Goal: Check status: Check status

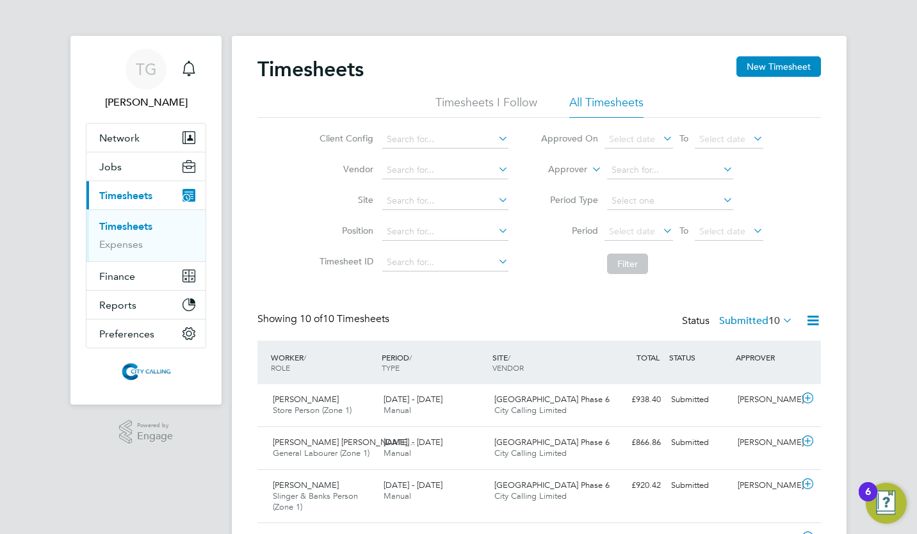
click at [627, 230] on span "Select date" at bounding box center [632, 231] width 46 height 12
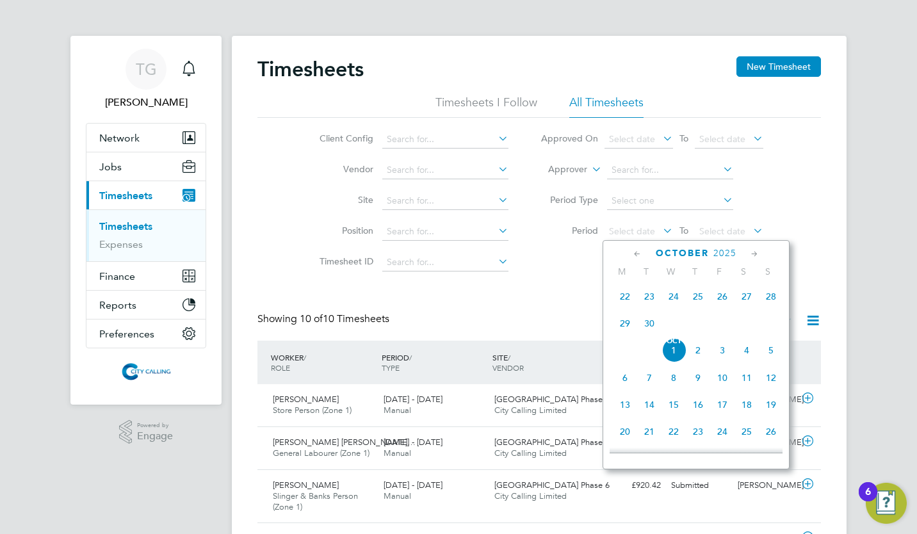
click at [625, 300] on span "22" at bounding box center [625, 296] width 24 height 24
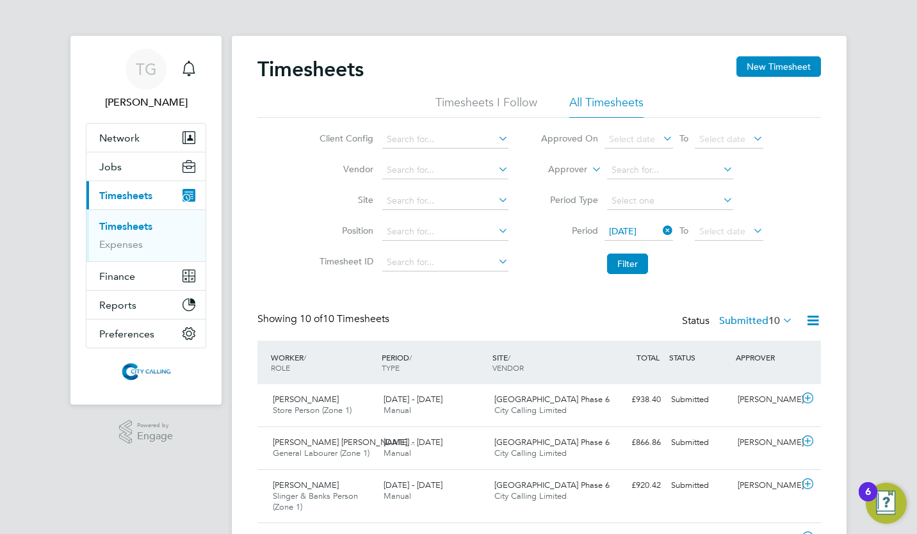
click at [717, 230] on span "Select date" at bounding box center [722, 231] width 46 height 12
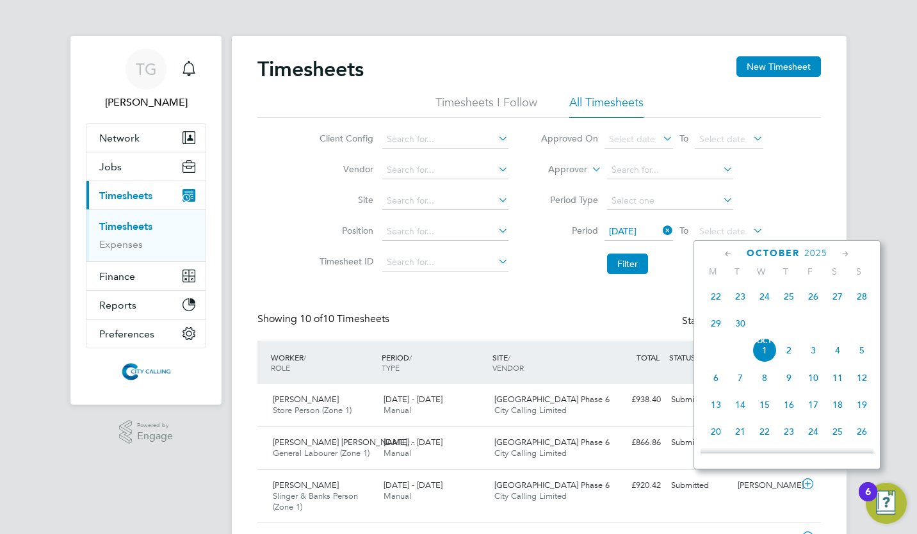
click at [869, 298] on span "28" at bounding box center [862, 296] width 24 height 24
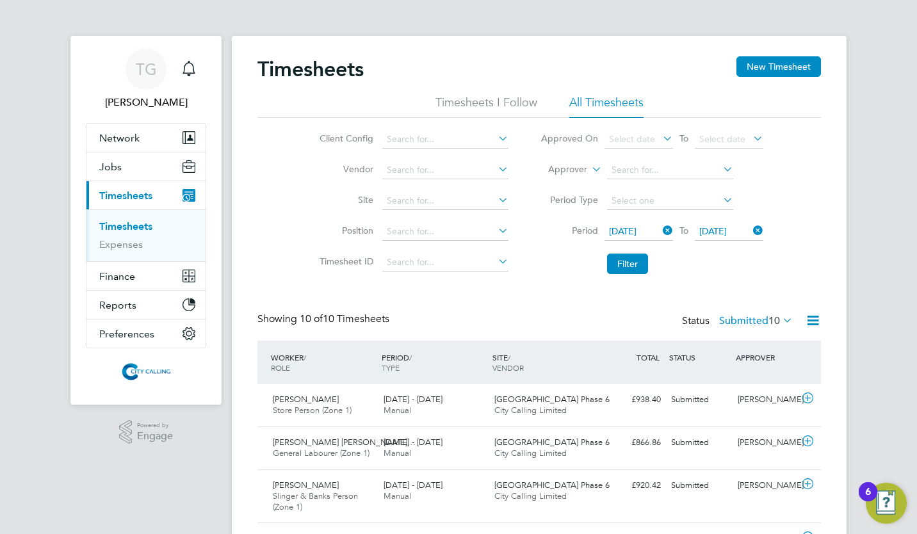
click at [633, 264] on button "Filter" at bounding box center [627, 264] width 41 height 20
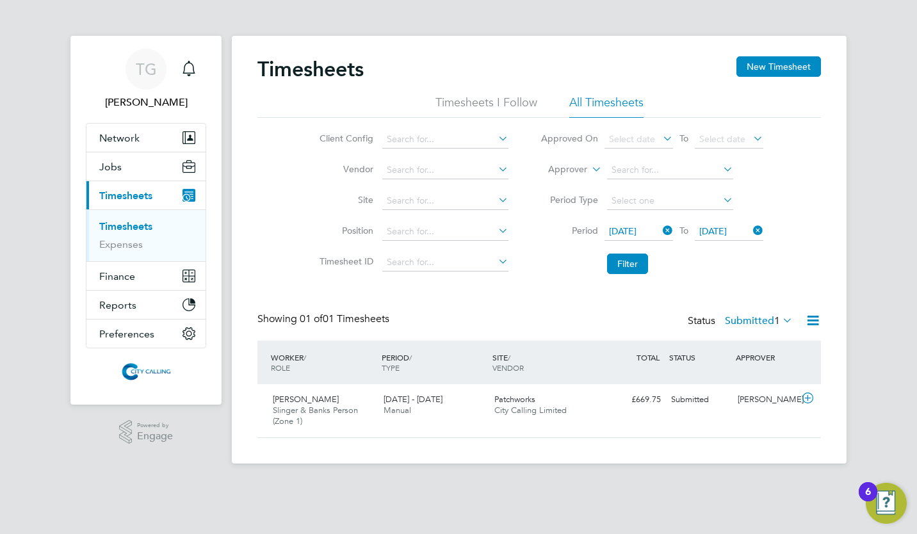
click at [757, 325] on label "Submitted 1" at bounding box center [759, 320] width 68 height 13
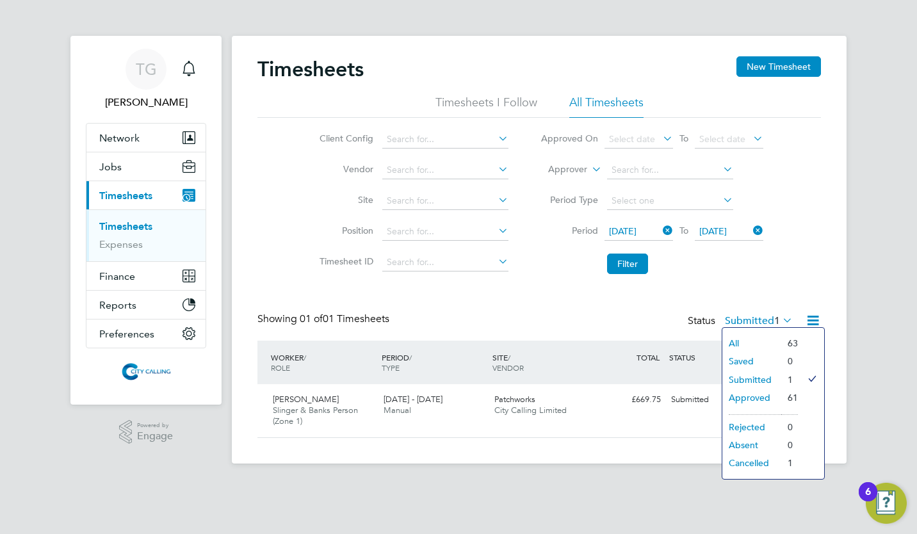
click at [548, 302] on div "Timesheets New Timesheet Timesheets I Follow All Timesheets Client Config Vendo…" at bounding box center [538, 247] width 563 height 382
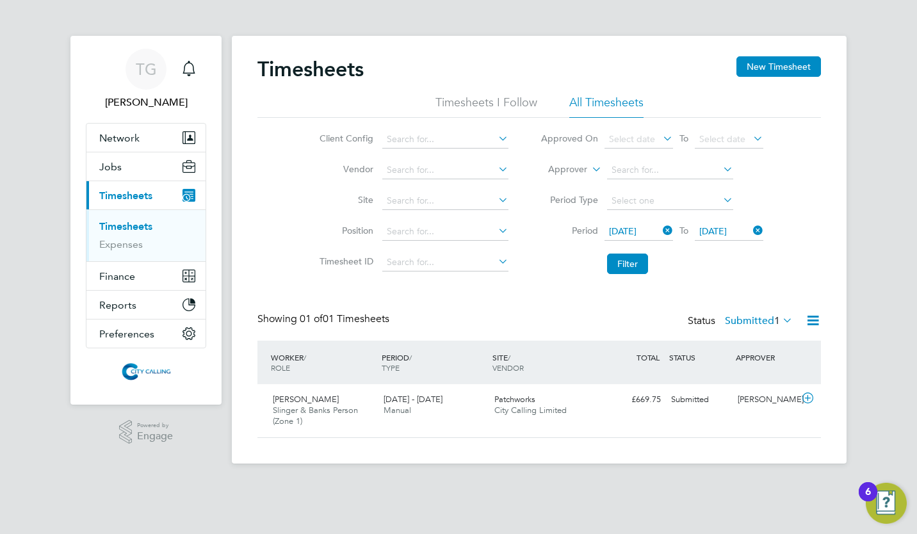
click at [627, 231] on span "[DATE]" at bounding box center [623, 231] width 28 height 12
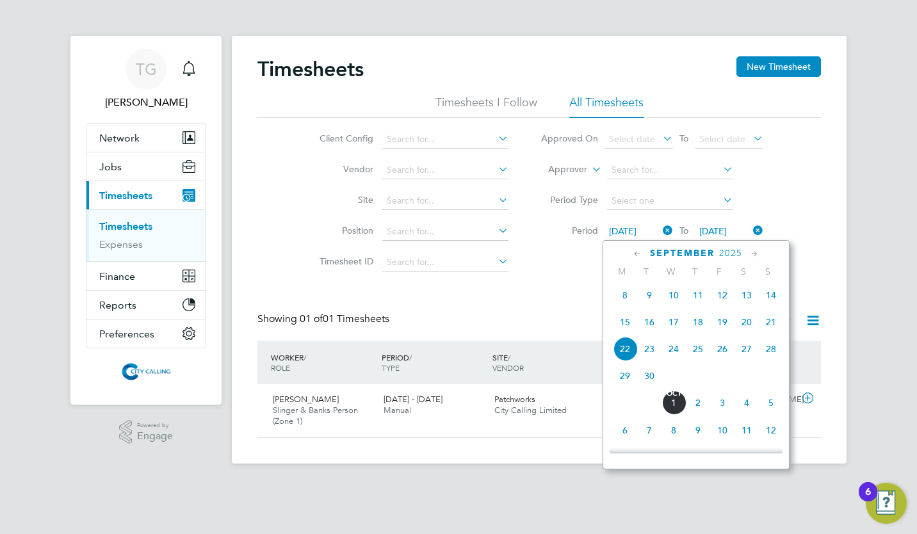
click at [624, 381] on span "29" at bounding box center [625, 376] width 24 height 24
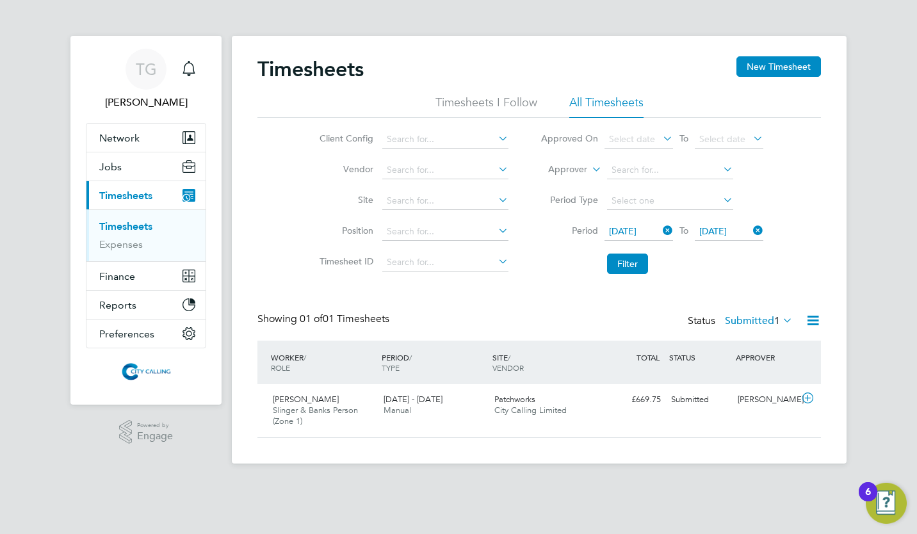
click at [719, 226] on span "[DATE]" at bounding box center [713, 231] width 28 height 12
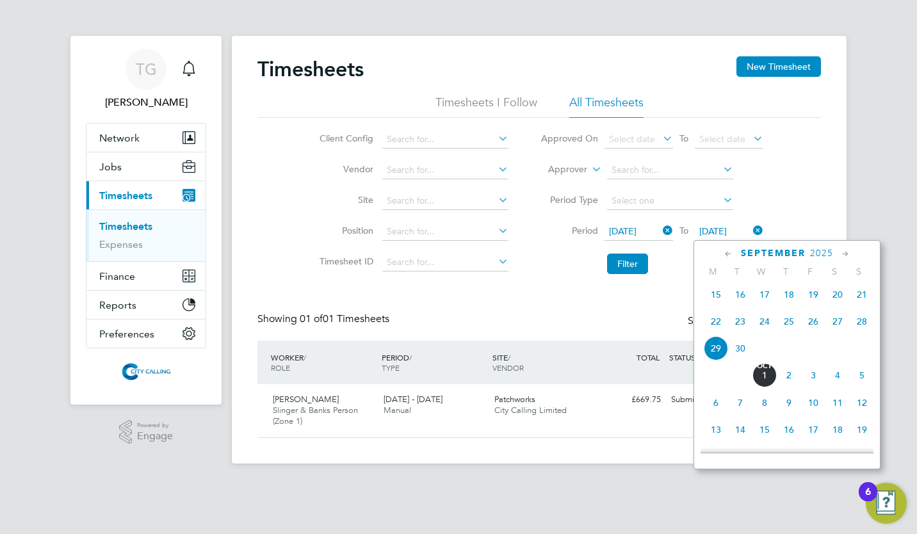
click at [860, 382] on span "5" at bounding box center [862, 375] width 24 height 24
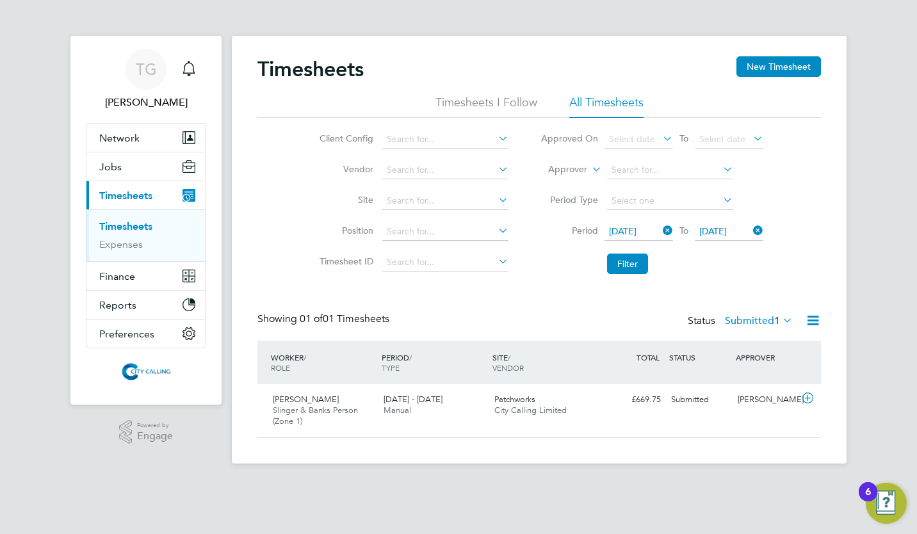
click at [630, 267] on button "Filter" at bounding box center [627, 264] width 41 height 20
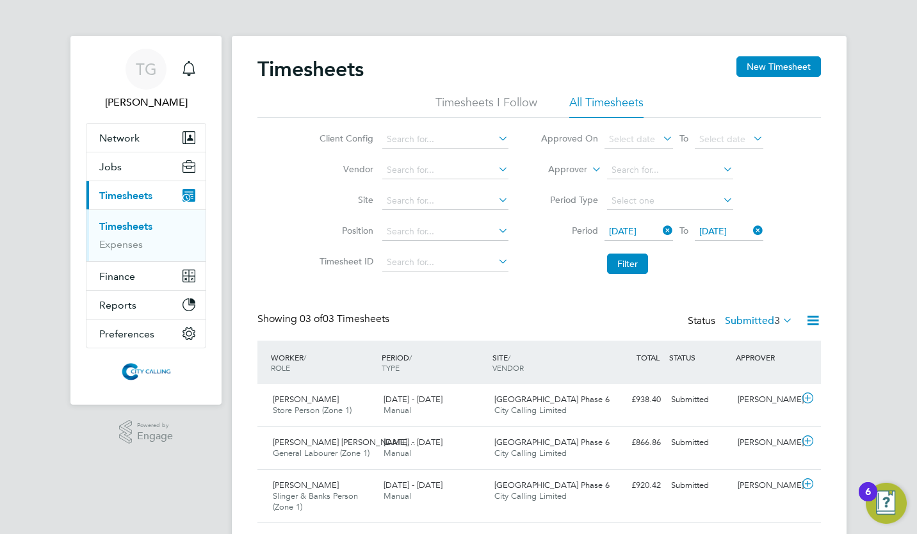
click at [747, 325] on label "Submitted 3" at bounding box center [759, 320] width 68 height 13
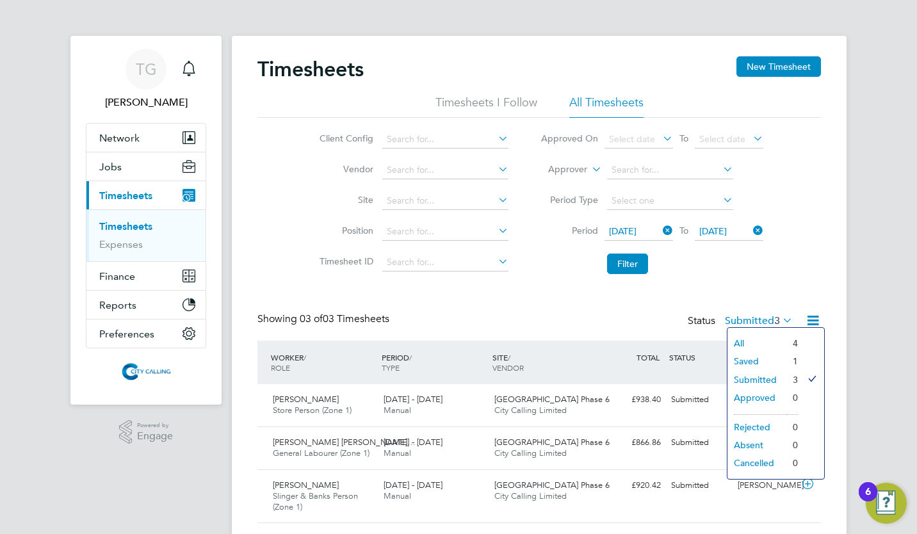
click at [493, 321] on div "Showing 03 of 03 Timesheets Status Submitted 3" at bounding box center [538, 326] width 563 height 28
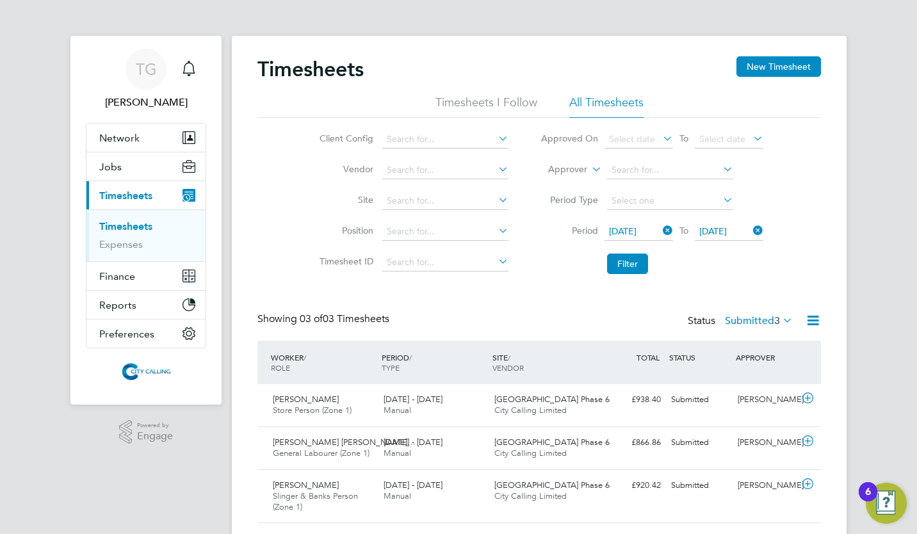
click at [636, 233] on span "[DATE]" at bounding box center [623, 231] width 28 height 12
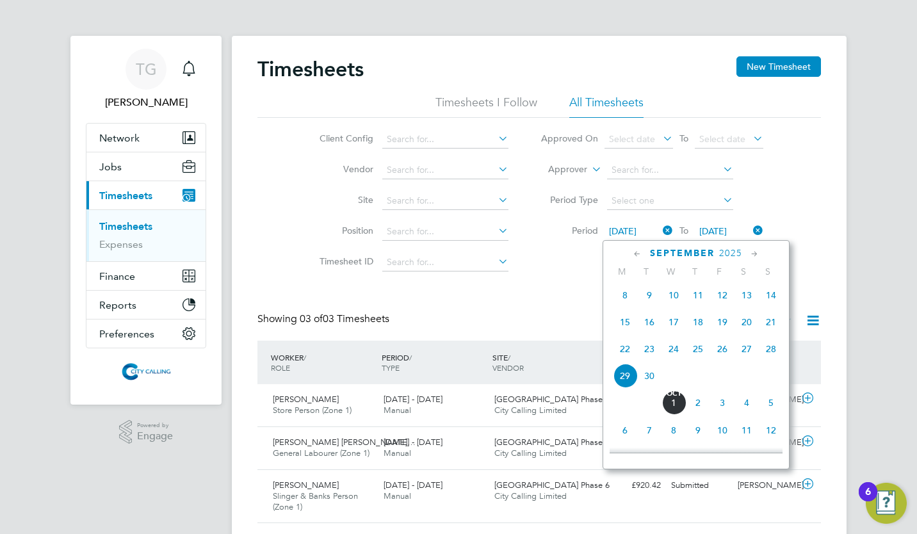
click at [622, 298] on span "8" at bounding box center [625, 295] width 24 height 24
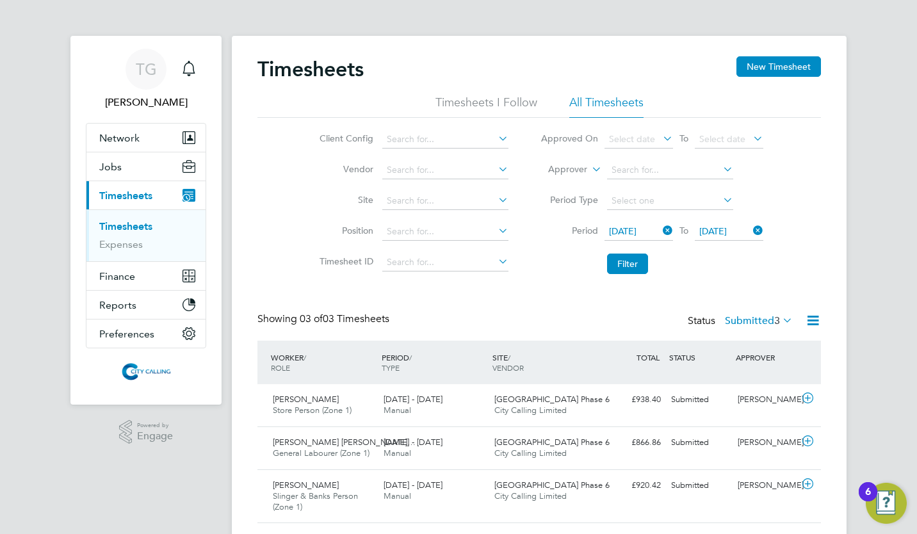
click at [721, 230] on span "[DATE]" at bounding box center [713, 231] width 28 height 12
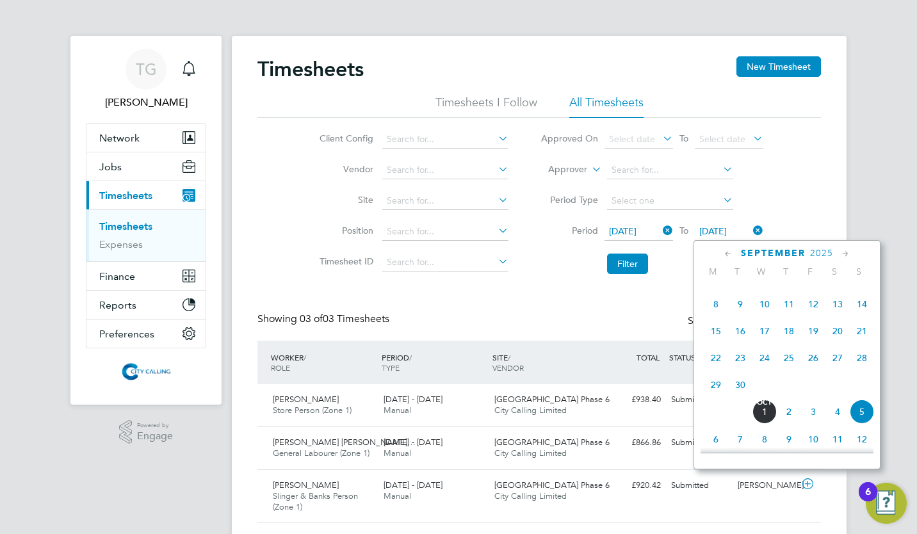
click at [862, 306] on span "14" at bounding box center [862, 304] width 24 height 24
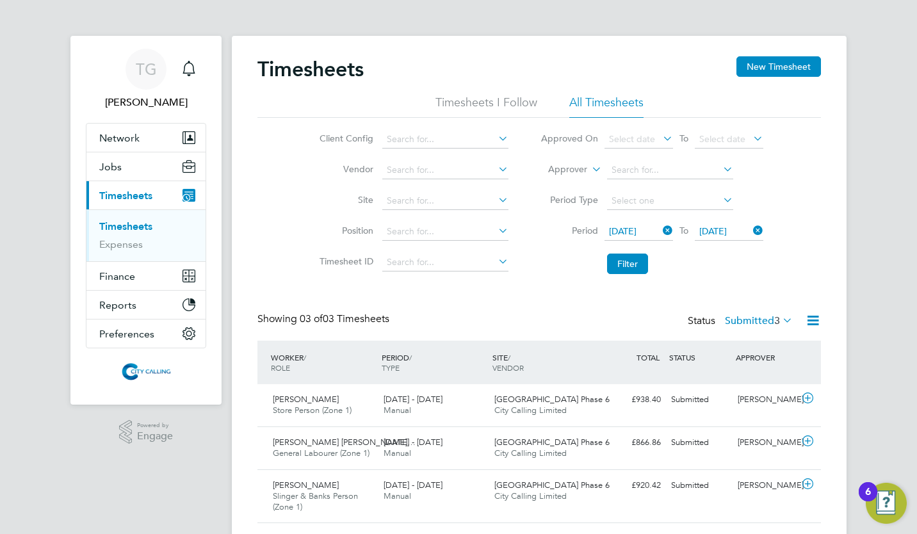
click at [631, 266] on button "Filter" at bounding box center [627, 264] width 41 height 20
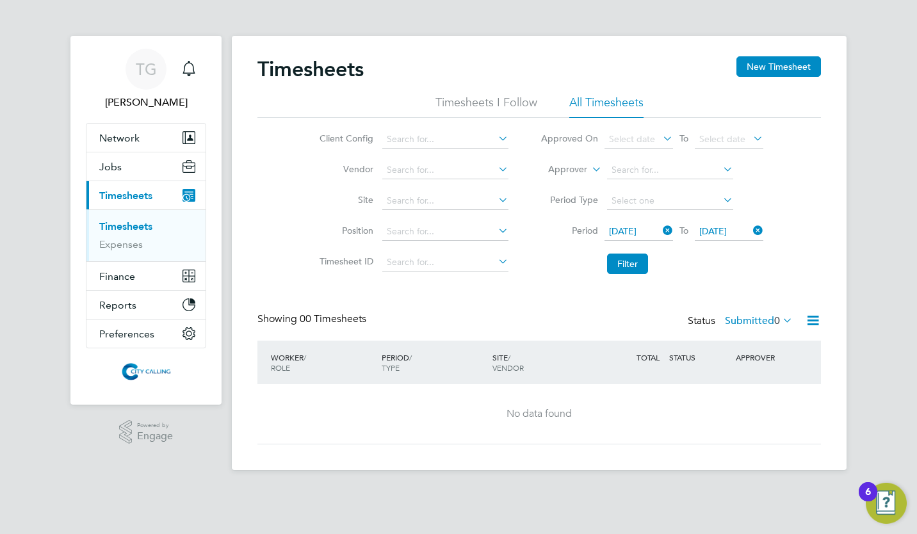
click at [737, 322] on label "Submitted 0" at bounding box center [759, 320] width 68 height 13
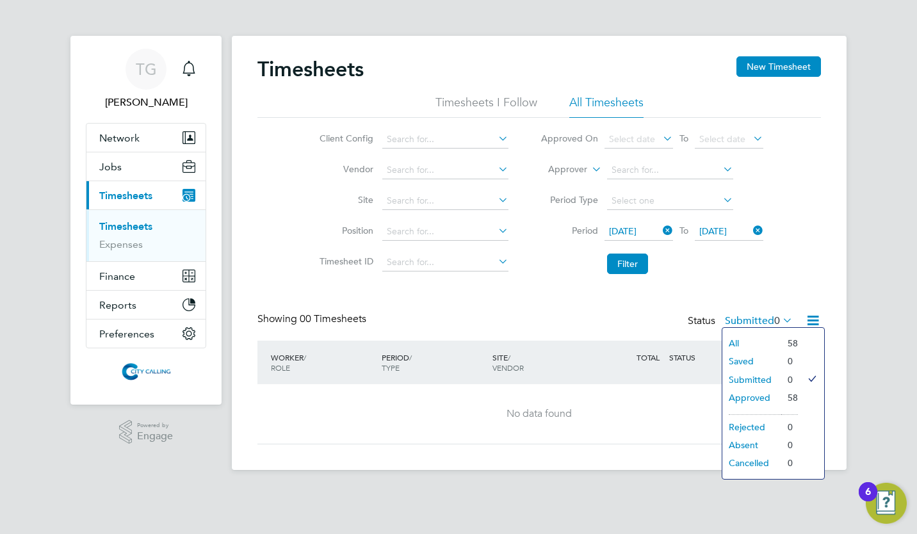
click at [516, 299] on div "Timesheets New Timesheet Timesheets I Follow All Timesheets Client Config Vendo…" at bounding box center [538, 250] width 563 height 388
